Goal: Task Accomplishment & Management: Complete application form

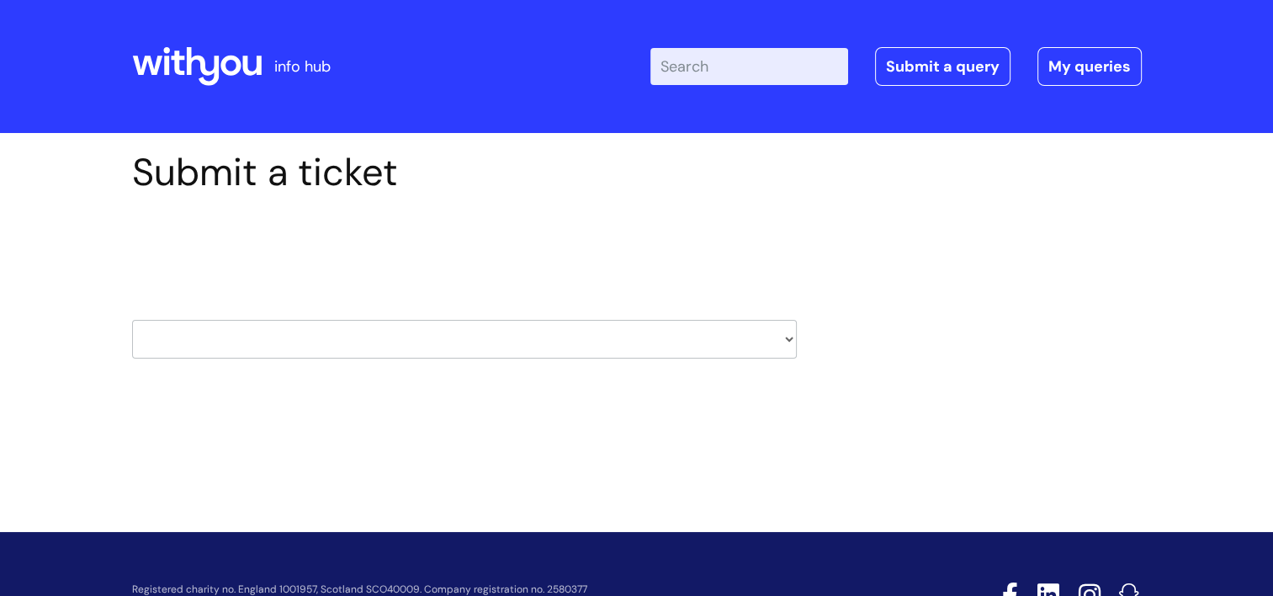
click at [789, 342] on select "HR / People IT and Support Clinical Drug Alerts Finance Accounts Data Support T…" at bounding box center [464, 339] width 665 height 39
click at [132, 320] on select "HR / People IT and Support Clinical Drug Alerts Finance Accounts Data Support T…" at bounding box center [464, 339] width 665 height 39
click at [789, 340] on select "HR / People IT and Support Clinical Drug Alerts Finance Accounts Data Support T…" at bounding box center [464, 339] width 665 height 39
select select "property_&_estates"
click at [132, 320] on select "HR / People IT and Support Clinical Drug Alerts Finance Accounts Data Support T…" at bounding box center [464, 339] width 665 height 39
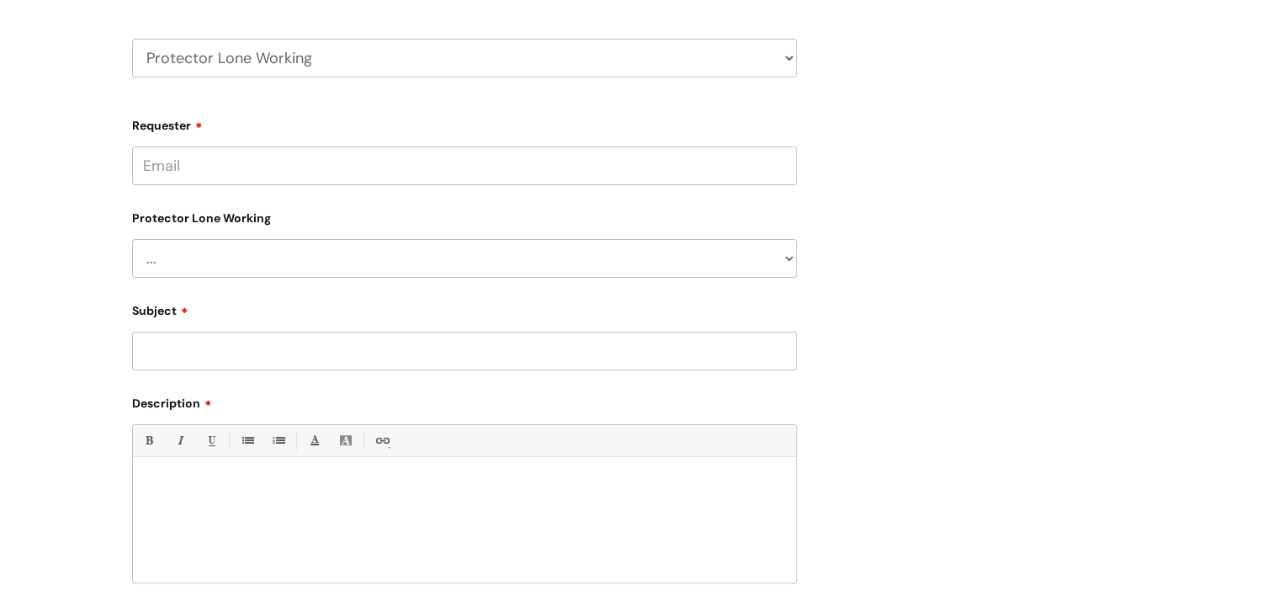
scroll to position [252, 0]
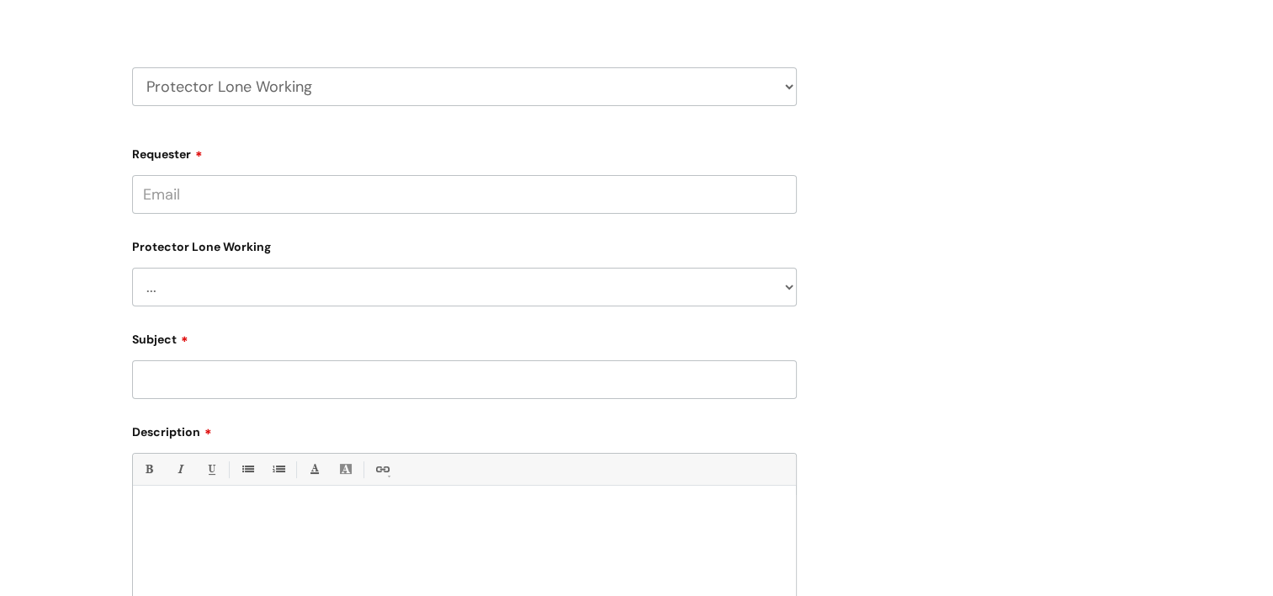
click at [787, 288] on select "... Changes for Lone Working staff General enquiries" at bounding box center [464, 287] width 665 height 39
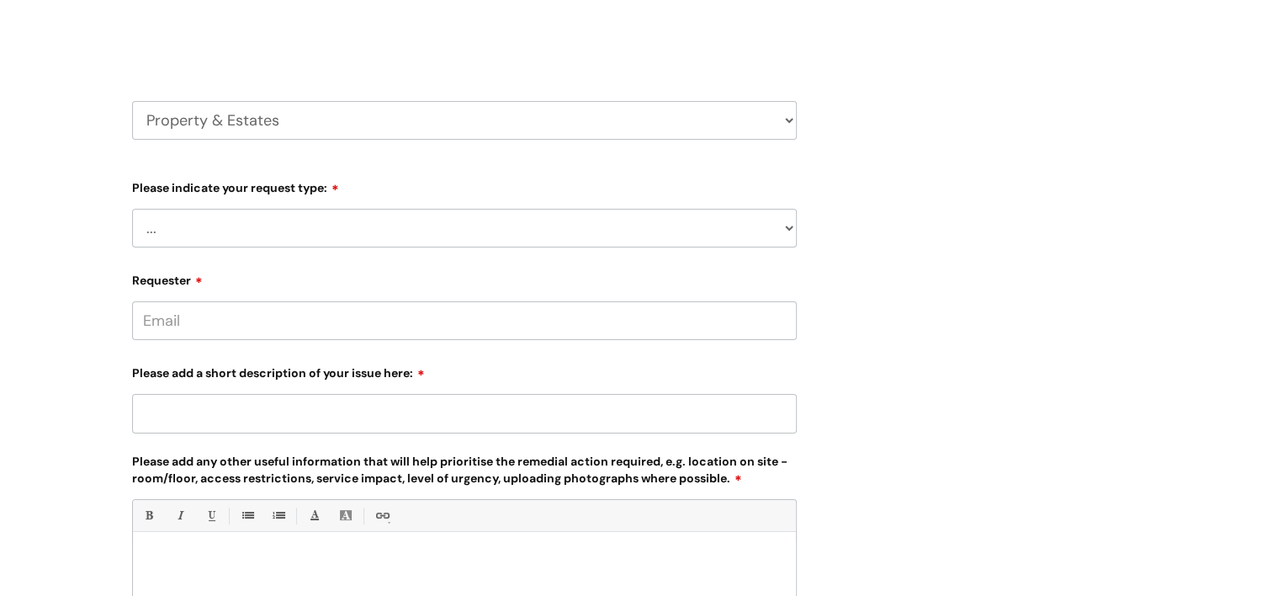
scroll to position [252, 0]
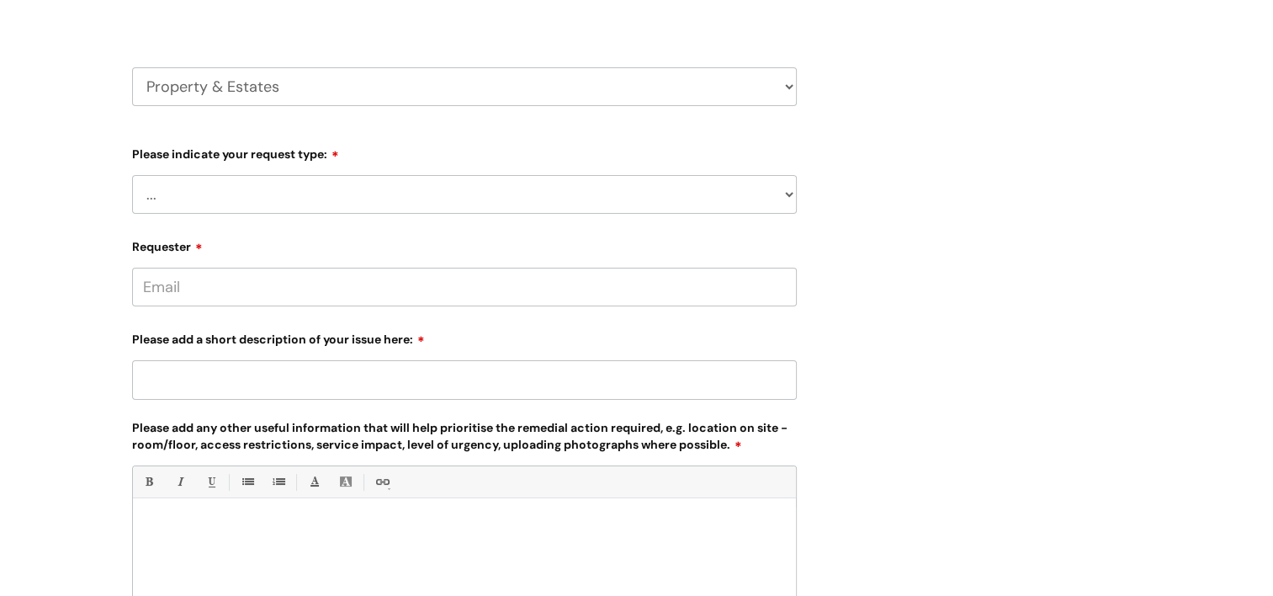
click at [789, 197] on select "... Facilities Support Lease/ Tenancy Agreements Health & Safety and Environmen…" at bounding box center [464, 194] width 665 height 39
